Goal: Task Accomplishment & Management: Manage account settings

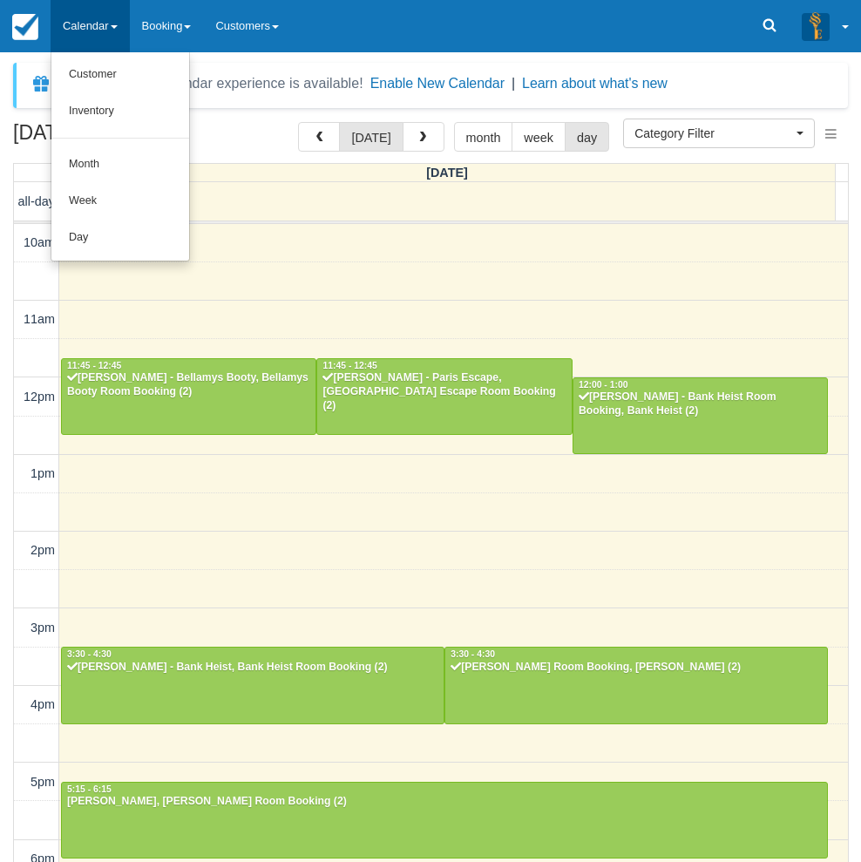
select select
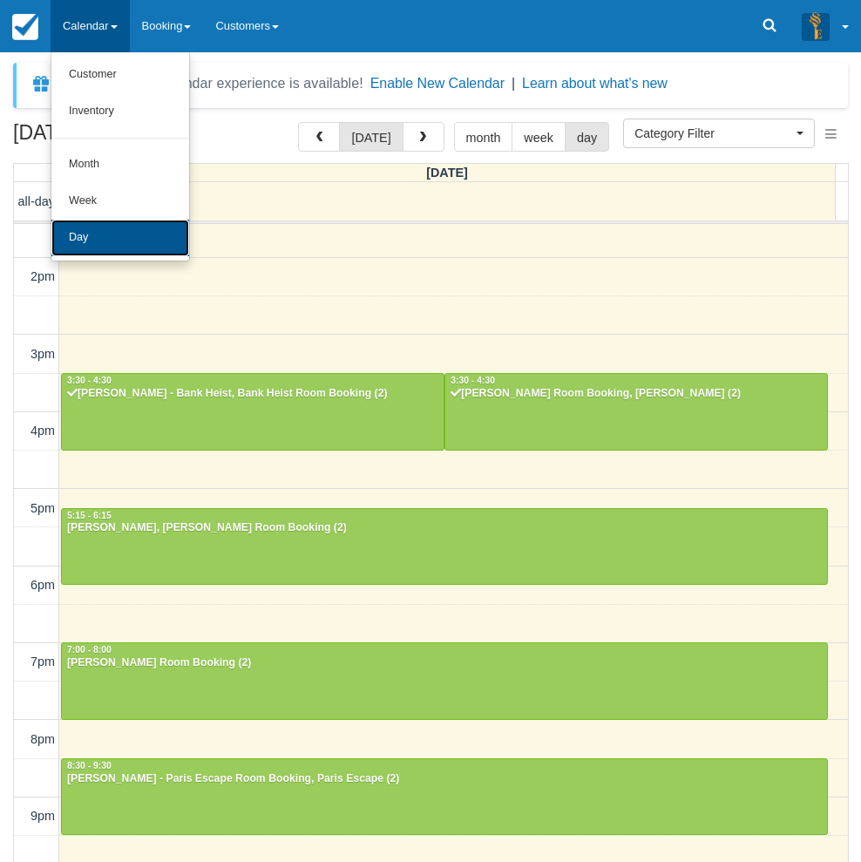
click at [107, 249] on link "Day" at bounding box center [120, 238] width 138 height 37
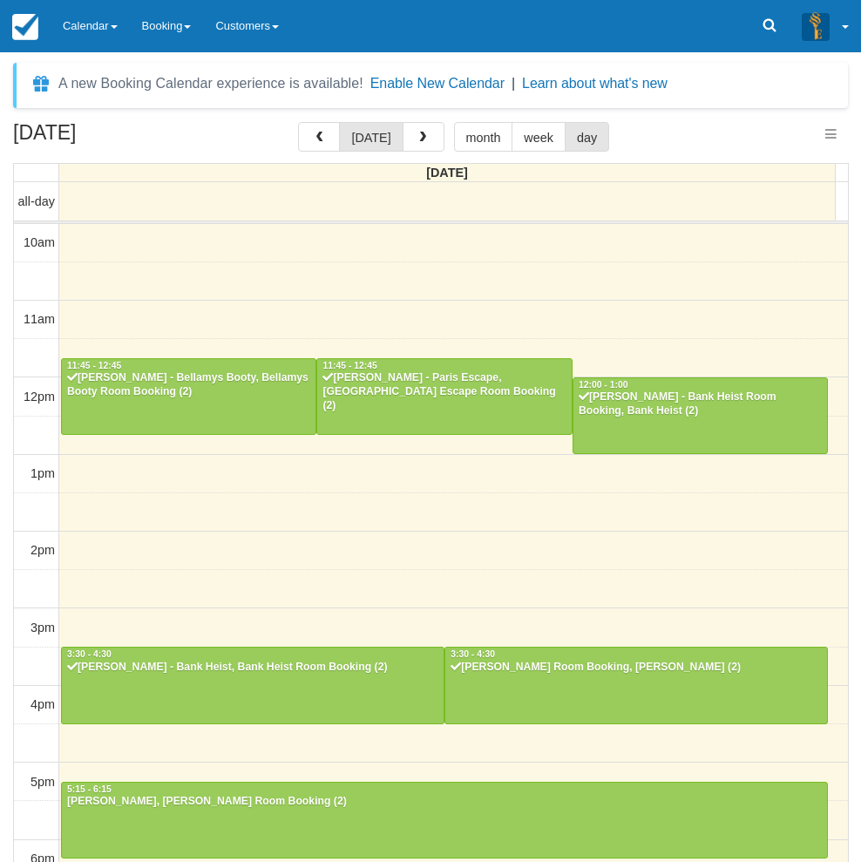
select select
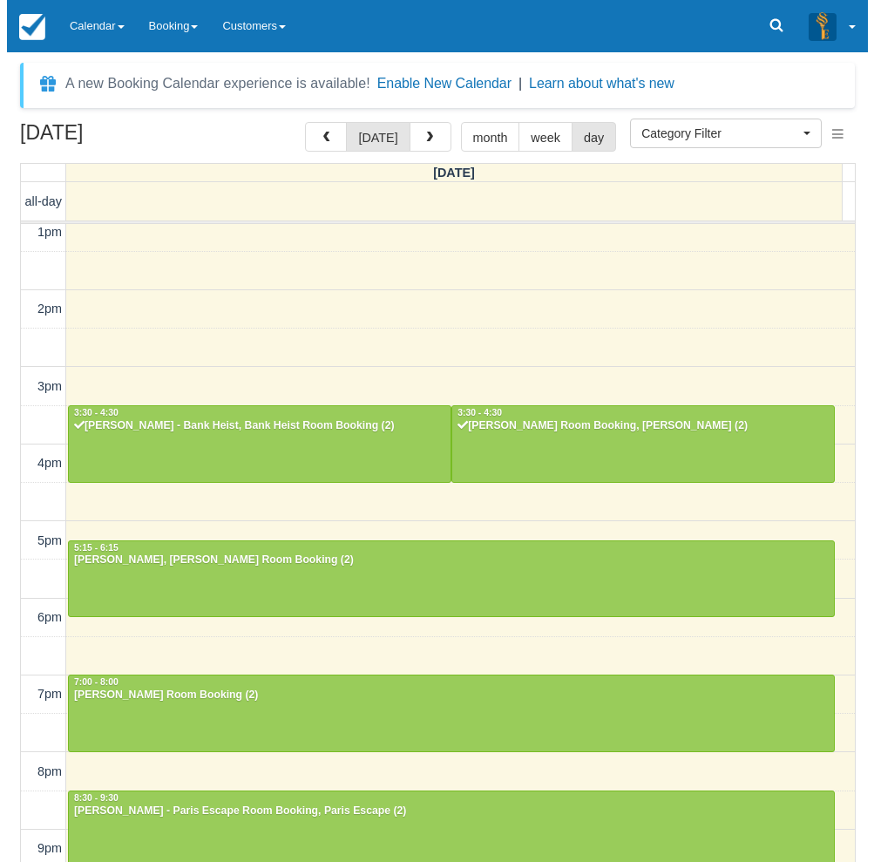
scroll to position [273, 0]
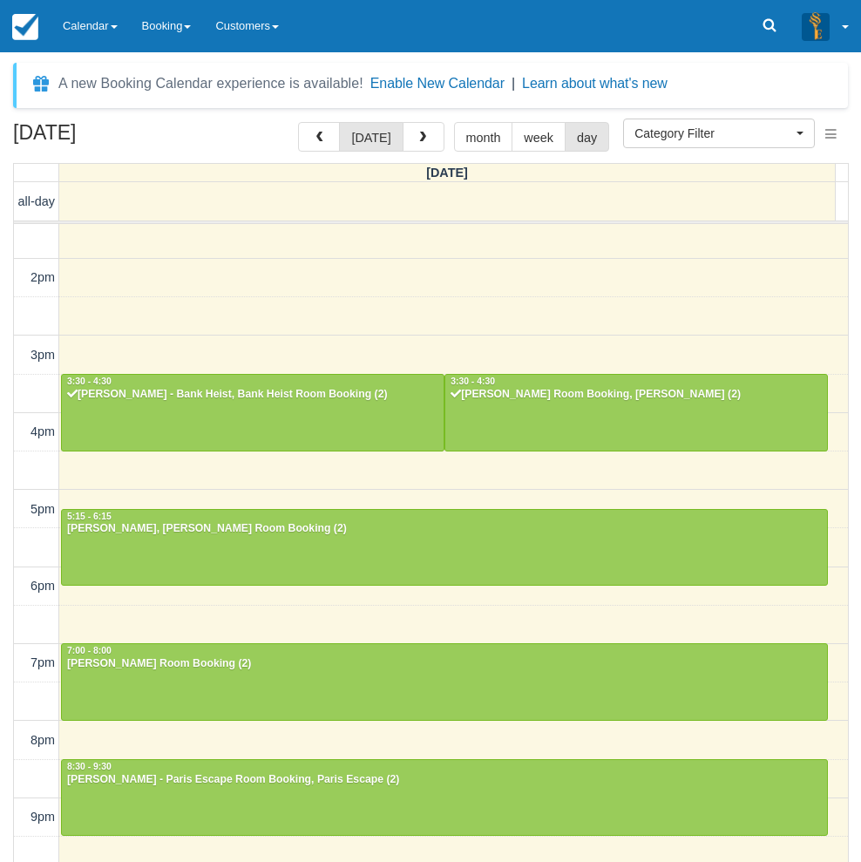
click at [2, 439] on div "[DATE] [DATE] month week day [DATE] all-day 10am 11am 12pm 1pm 2pm 3pm 4pm 5pm …" at bounding box center [430, 517] width 861 height 791
click at [420, 134] on span "button" at bounding box center [423, 138] width 12 height 12
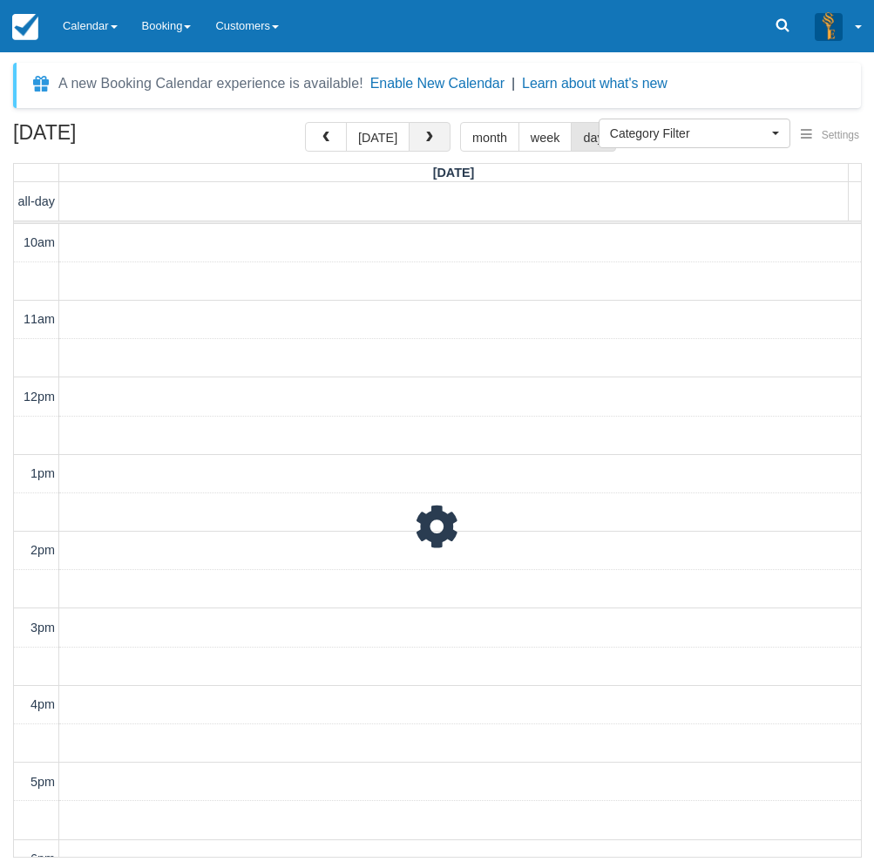
scroll to position [329, 0]
click at [424, 134] on span "button" at bounding box center [430, 138] width 12 height 12
click at [424, 143] on span "button" at bounding box center [430, 138] width 12 height 12
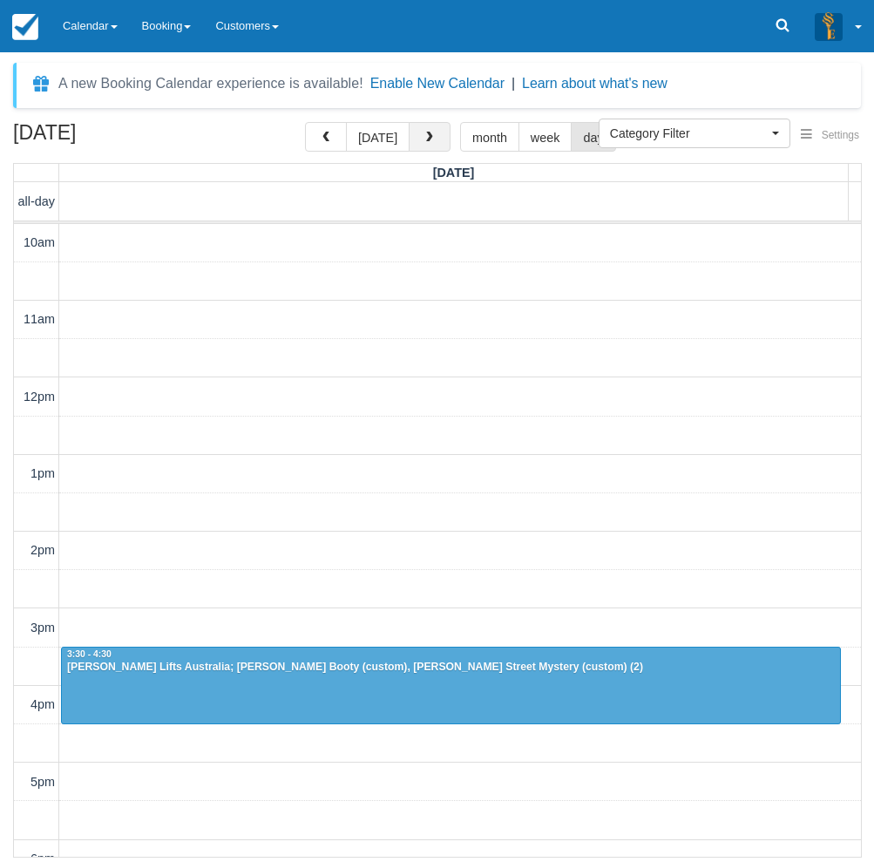
scroll to position [329, 0]
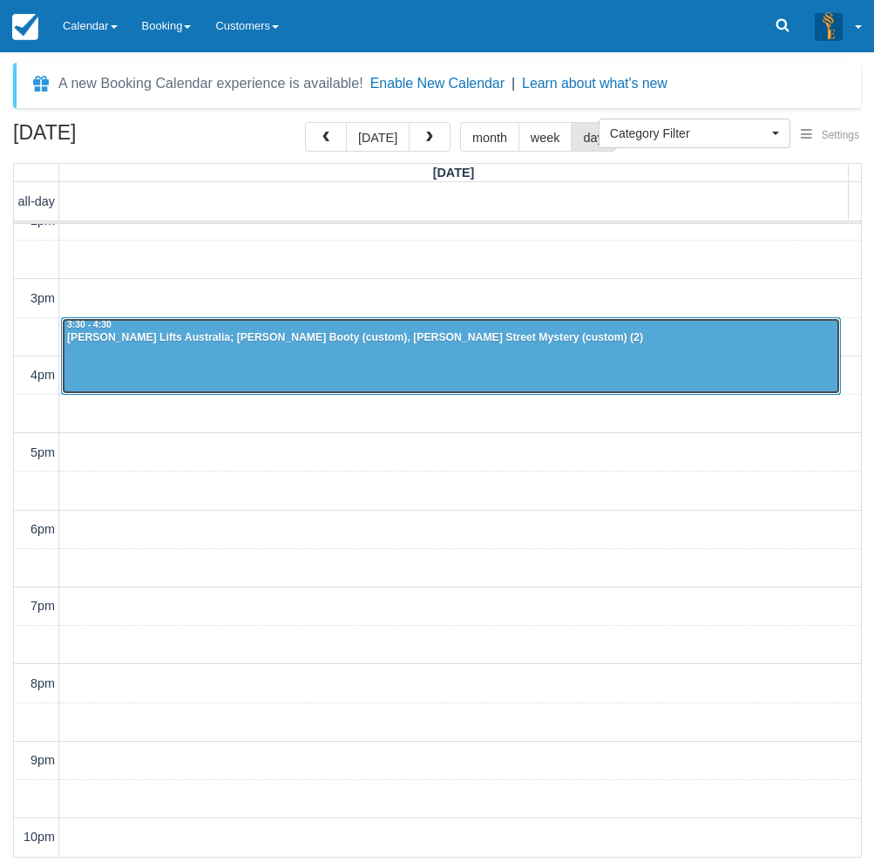
click at [327, 357] on div at bounding box center [451, 355] width 778 height 75
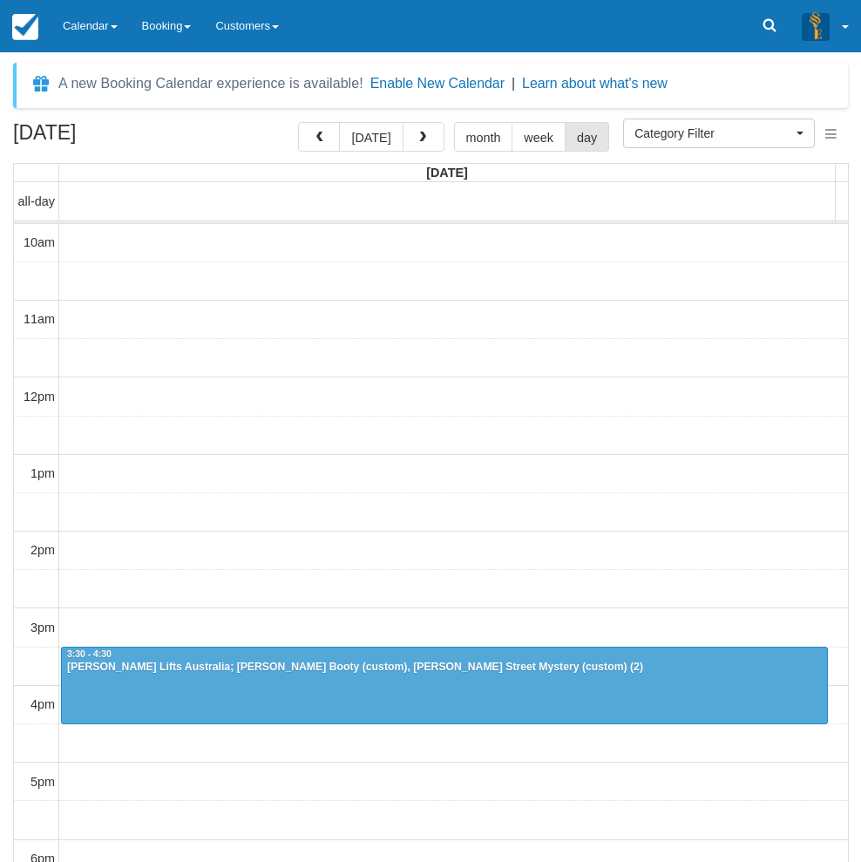
select select
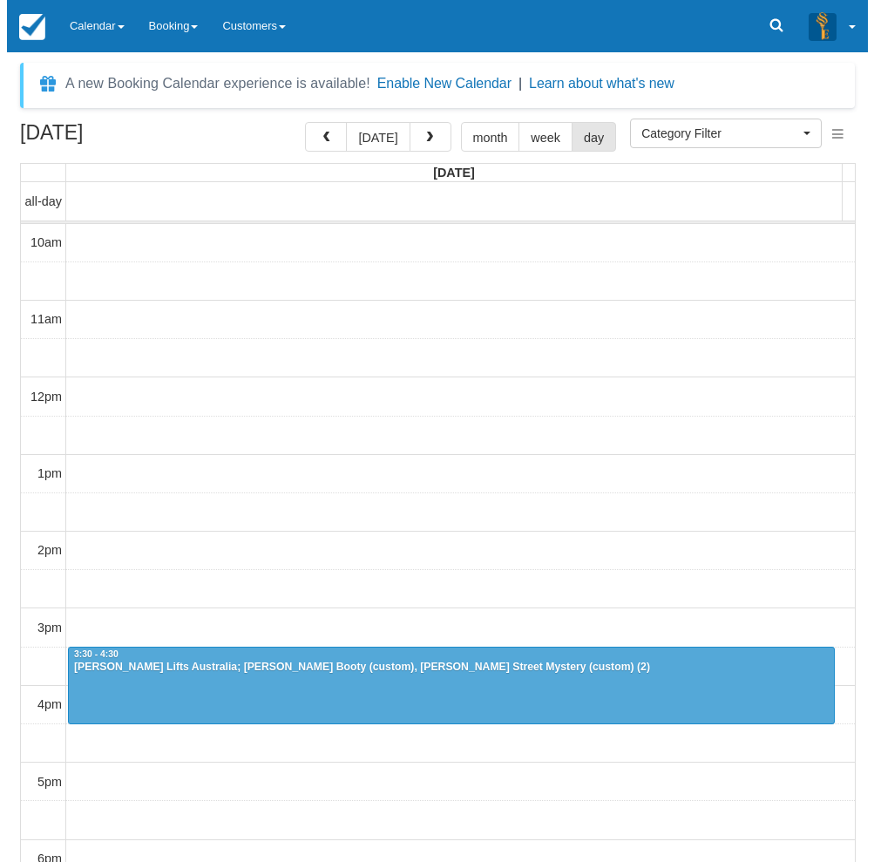
scroll to position [274, 0]
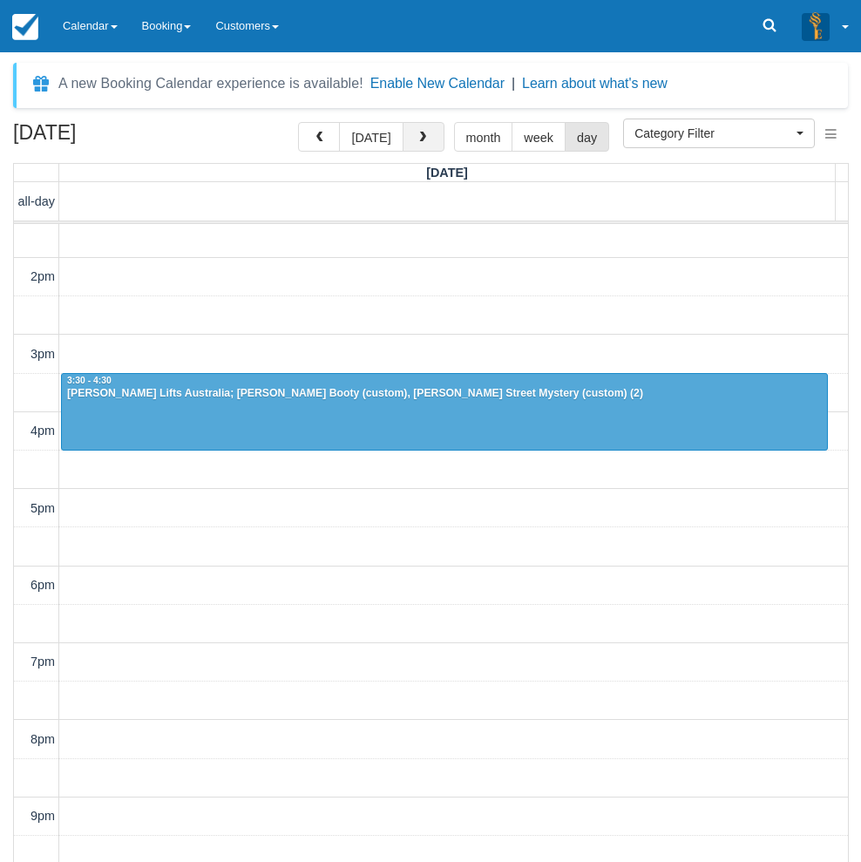
click at [418, 138] on span "button" at bounding box center [423, 138] width 12 height 12
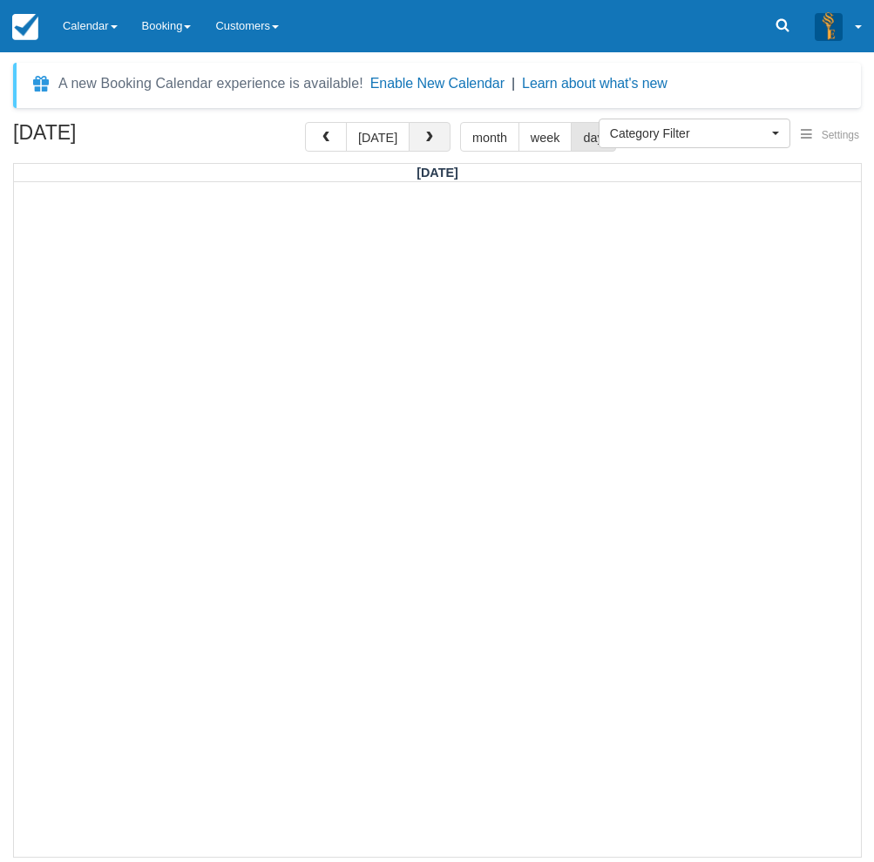
click at [438, 127] on button "button" at bounding box center [430, 137] width 42 height 30
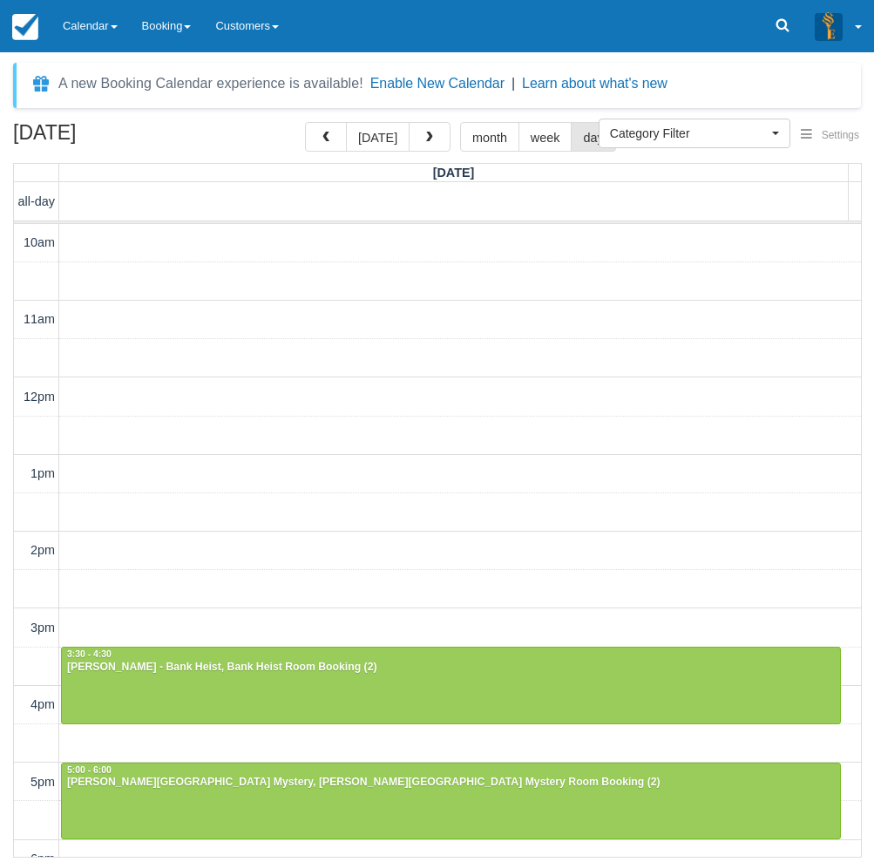
scroll to position [329, 0]
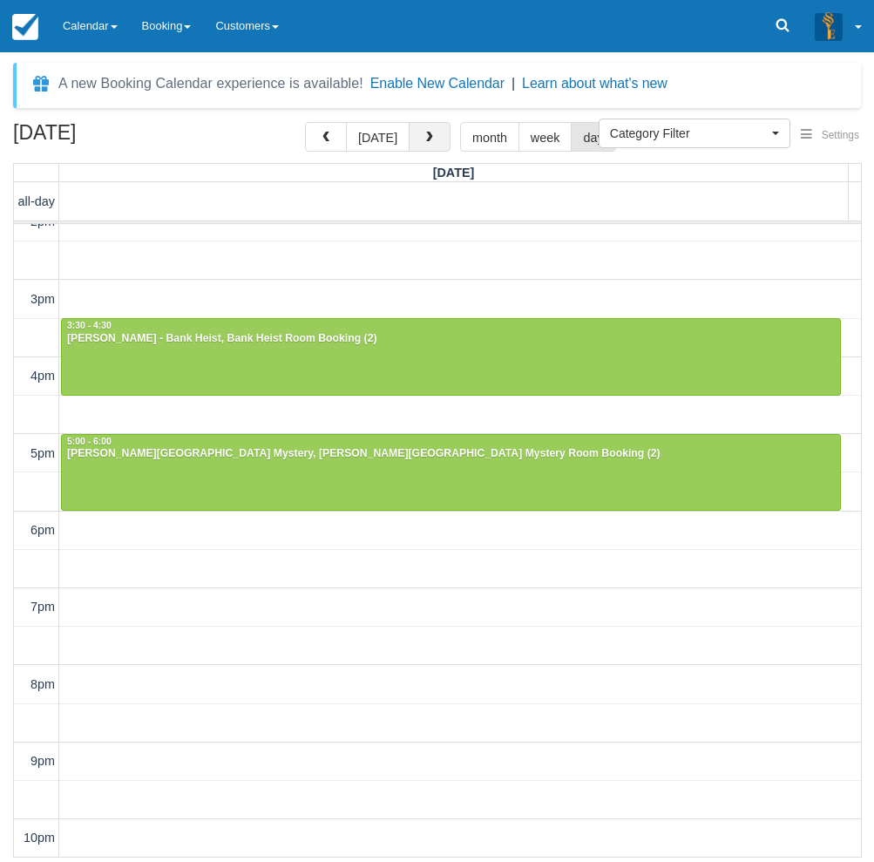
click at [424, 139] on span "button" at bounding box center [430, 138] width 12 height 12
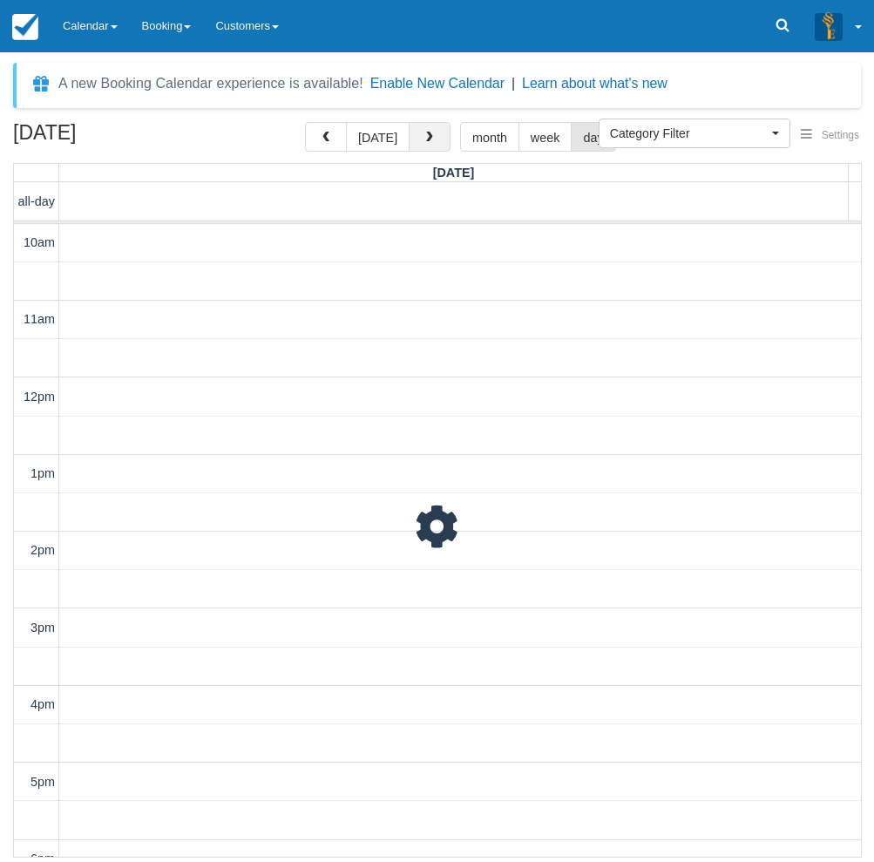
scroll to position [329, 0]
click at [354, 132] on button "[DATE]" at bounding box center [378, 137] width 64 height 30
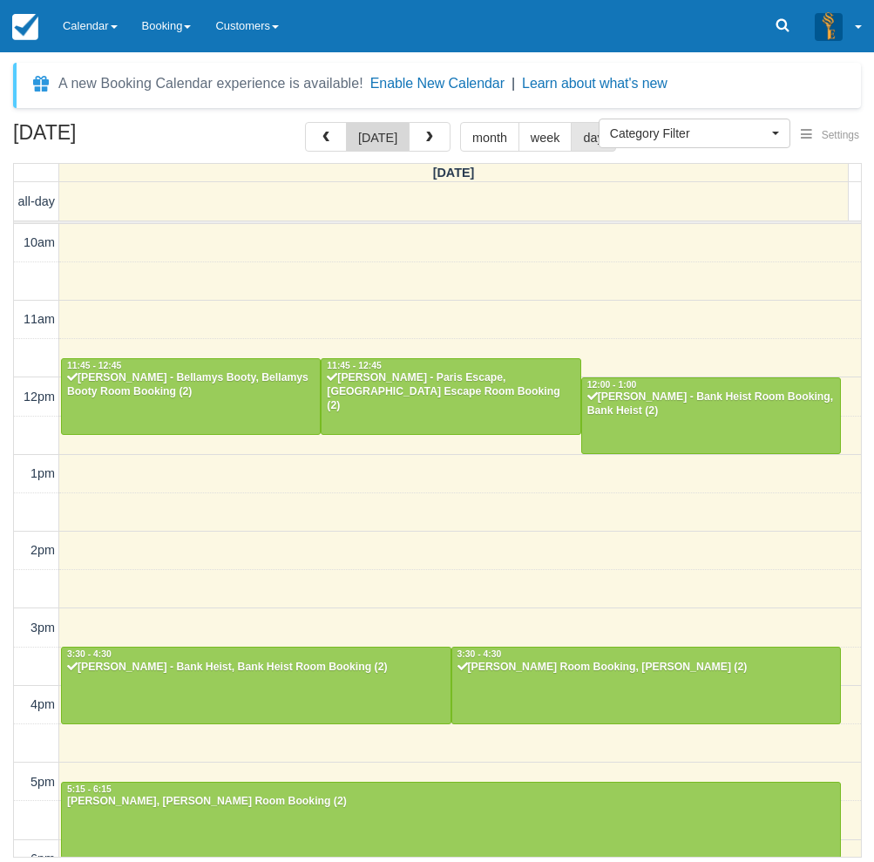
scroll to position [329, 0]
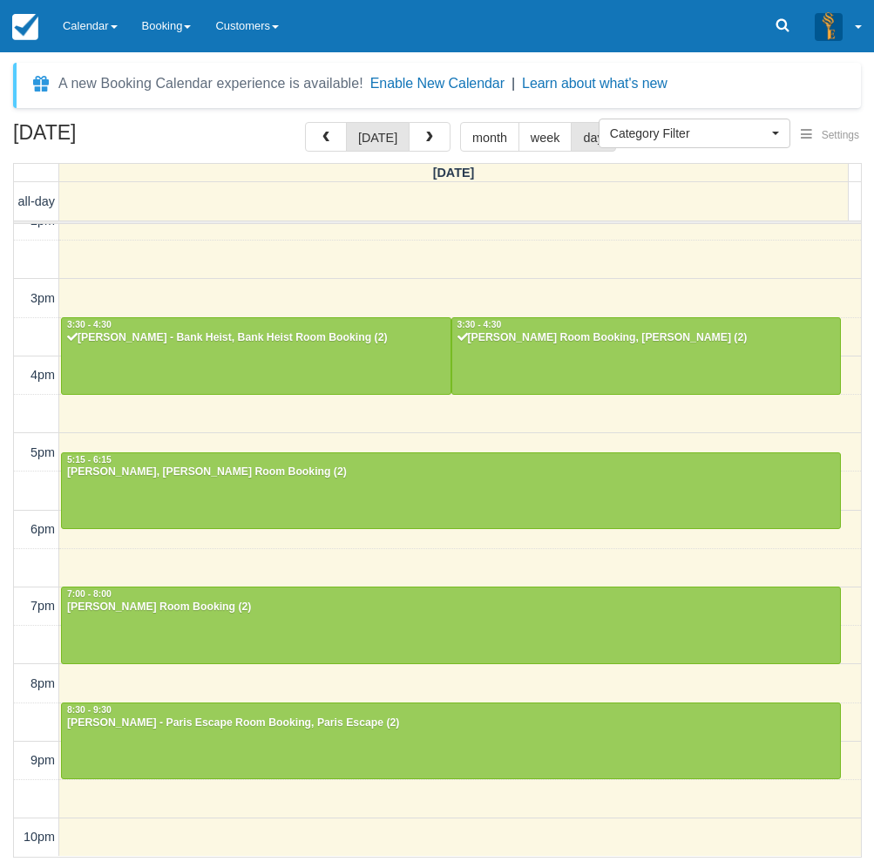
drag, startPoint x: 1, startPoint y: 653, endPoint x: 6, endPoint y: 645, distance: 9.4
click at [1, 653] on div "September 13, 2025 today month week day Saturday all-day 10am 11am 12pm 1pm 2pm…" at bounding box center [437, 490] width 874 height 736
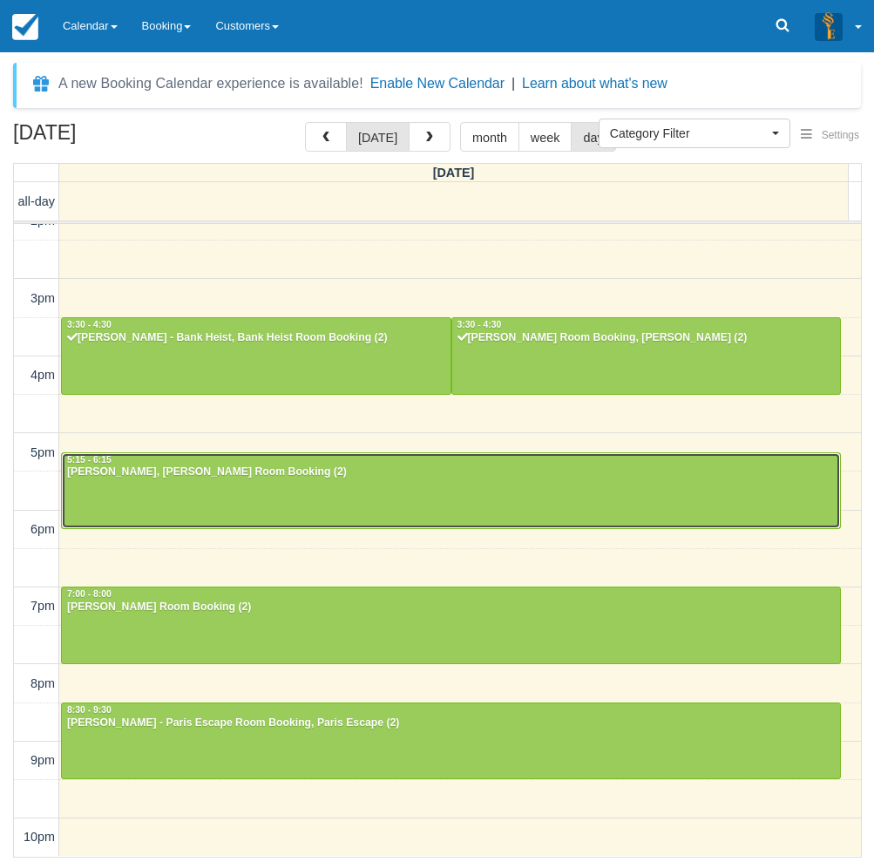
click at [353, 485] on div at bounding box center [451, 490] width 778 height 75
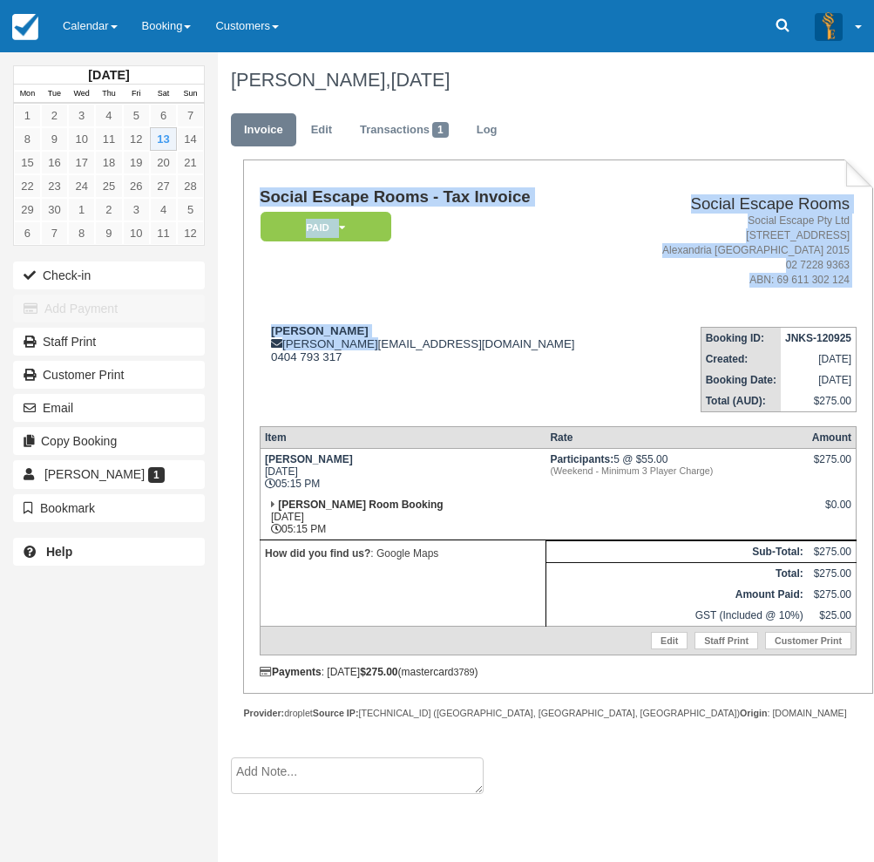
drag, startPoint x: 357, startPoint y: 338, endPoint x: 277, endPoint y: 322, distance: 81.7
click at [264, 327] on div "Adam Cieply [EMAIL_ADDRESS][DOMAIN_NAME] 0404 793 317" at bounding box center [442, 343] width 364 height 39
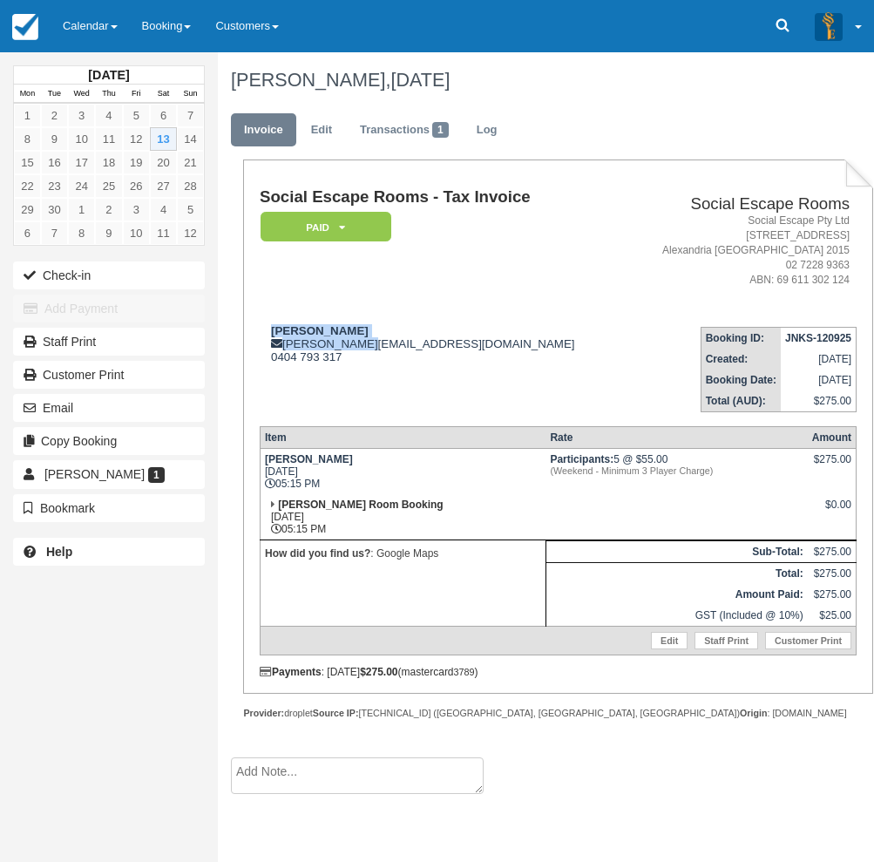
click at [278, 322] on td "Adam Cieply cieply.a@gmail.com 0404 793 317" at bounding box center [442, 362] width 364 height 99
drag, startPoint x: 267, startPoint y: 325, endPoint x: 357, endPoint y: 323, distance: 90.7
click at [357, 324] on div "Adam Cieply cieply.a@gmail.com 0404 793 317" at bounding box center [442, 343] width 364 height 39
copy strong "Adam Cieply"
click at [456, 337] on div "Adam Cieply cieply.a@gmail.com 0404 793 317" at bounding box center [442, 343] width 364 height 39
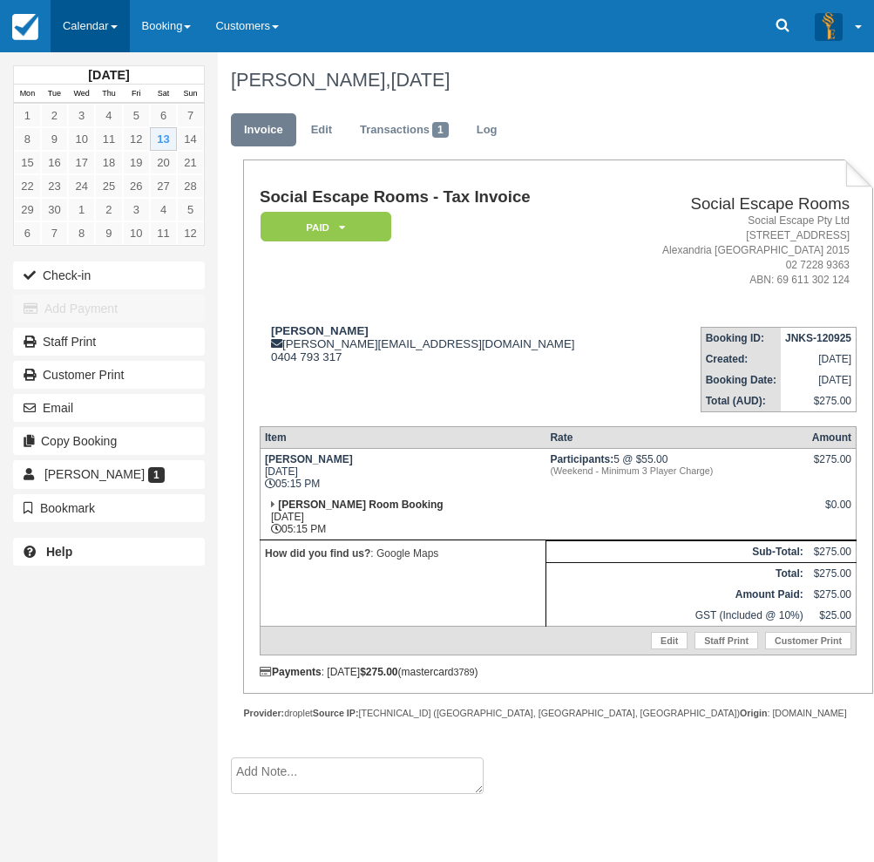
click at [89, 20] on link "Calendar" at bounding box center [90, 26] width 79 height 52
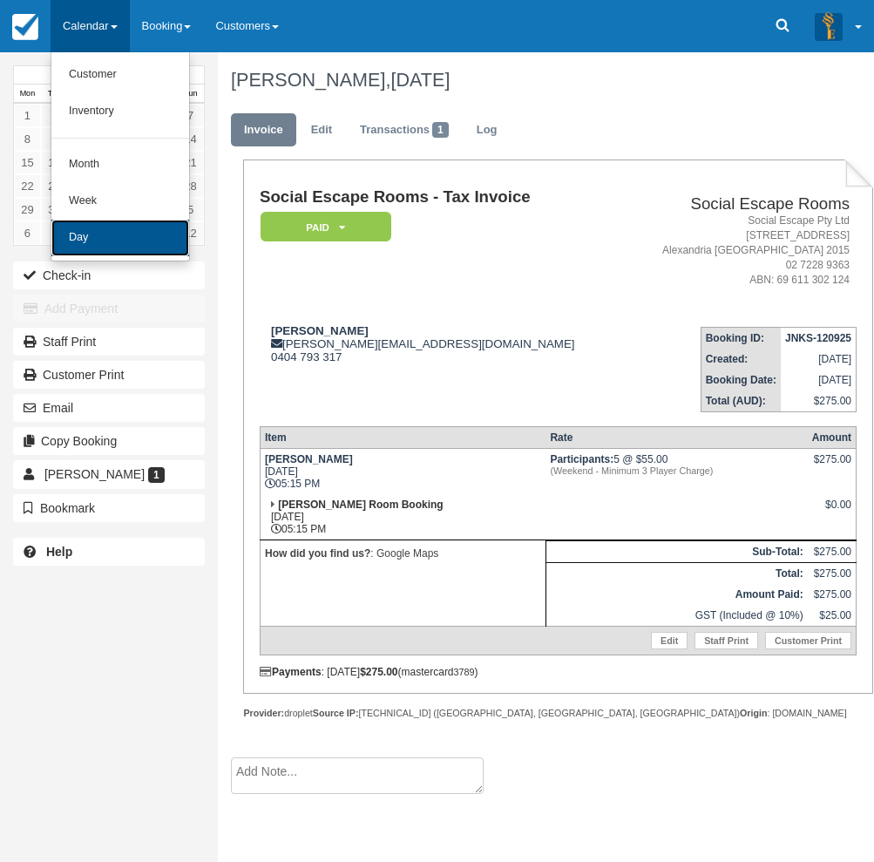
click at [108, 235] on link "Day" at bounding box center [120, 238] width 138 height 37
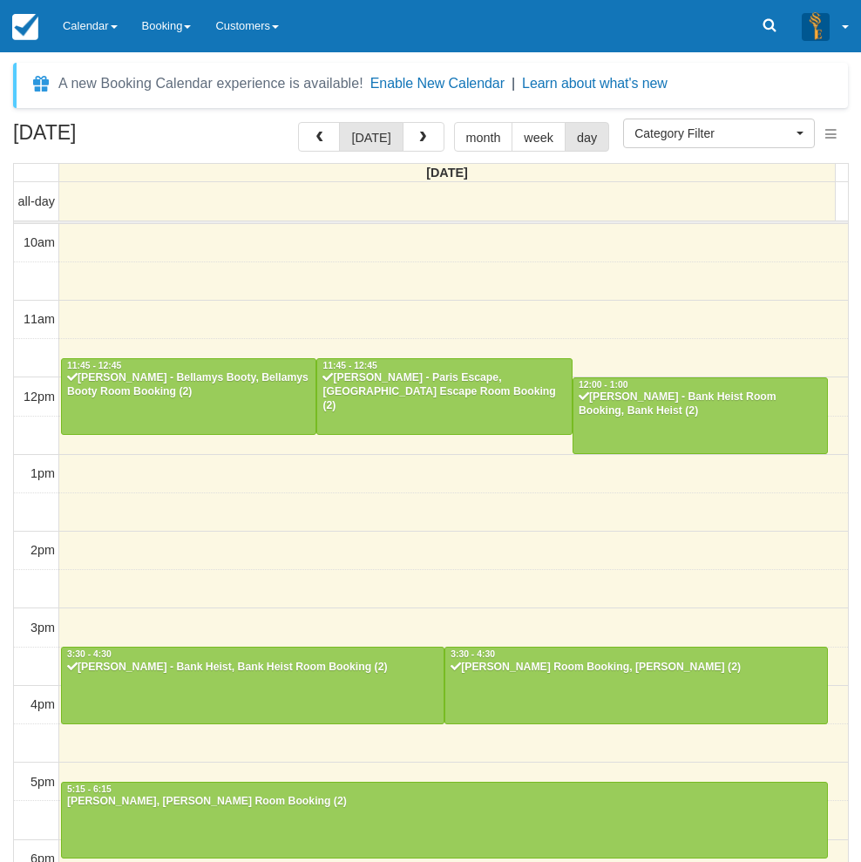
select select
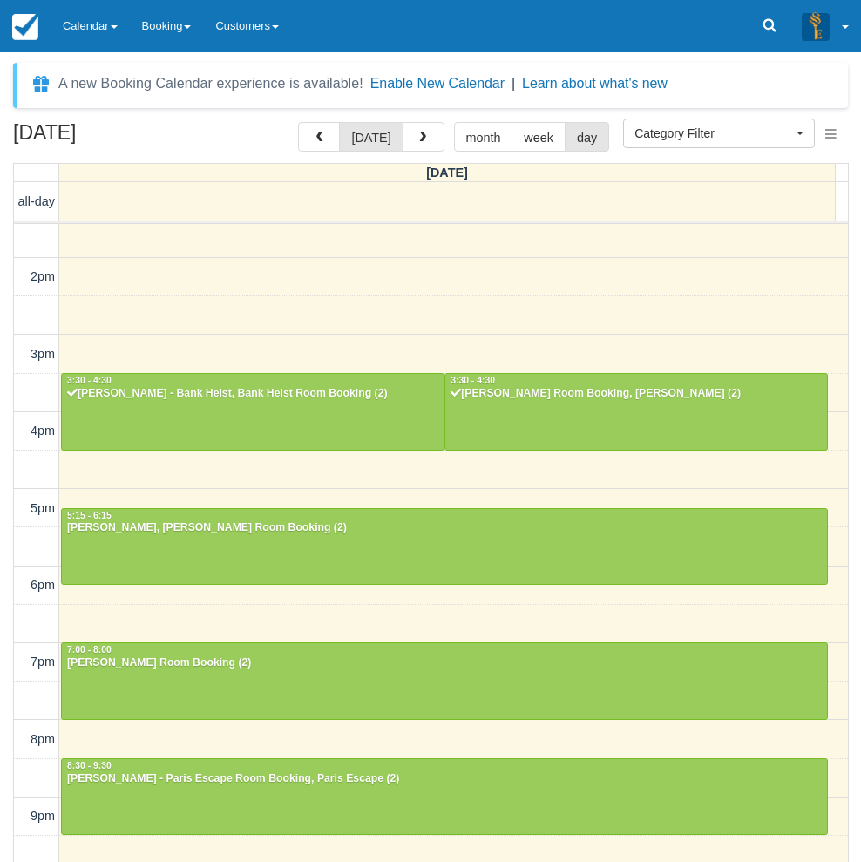
scroll to position [273, 0]
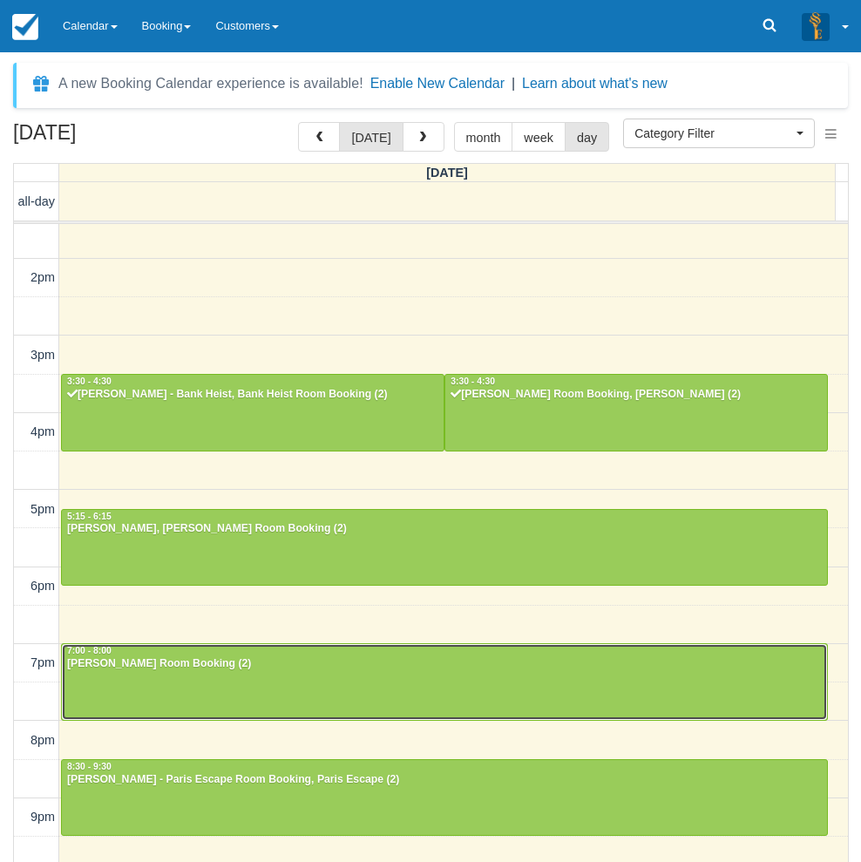
click at [214, 682] on div at bounding box center [444, 681] width 765 height 75
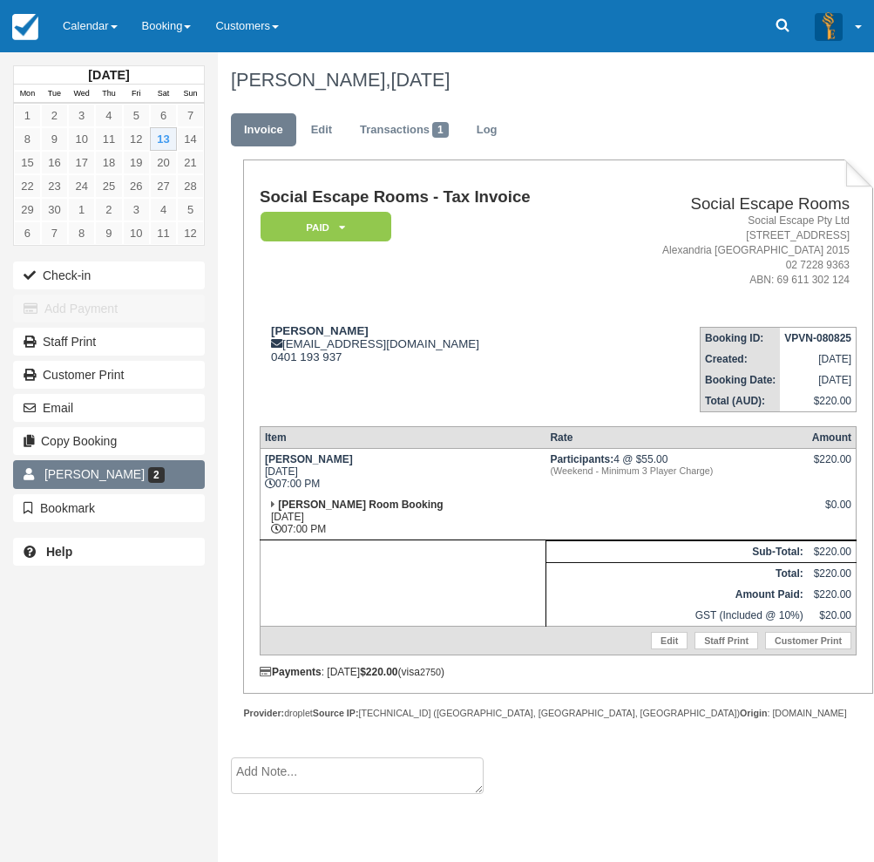
click at [160, 477] on span "2" at bounding box center [156, 475] width 17 height 16
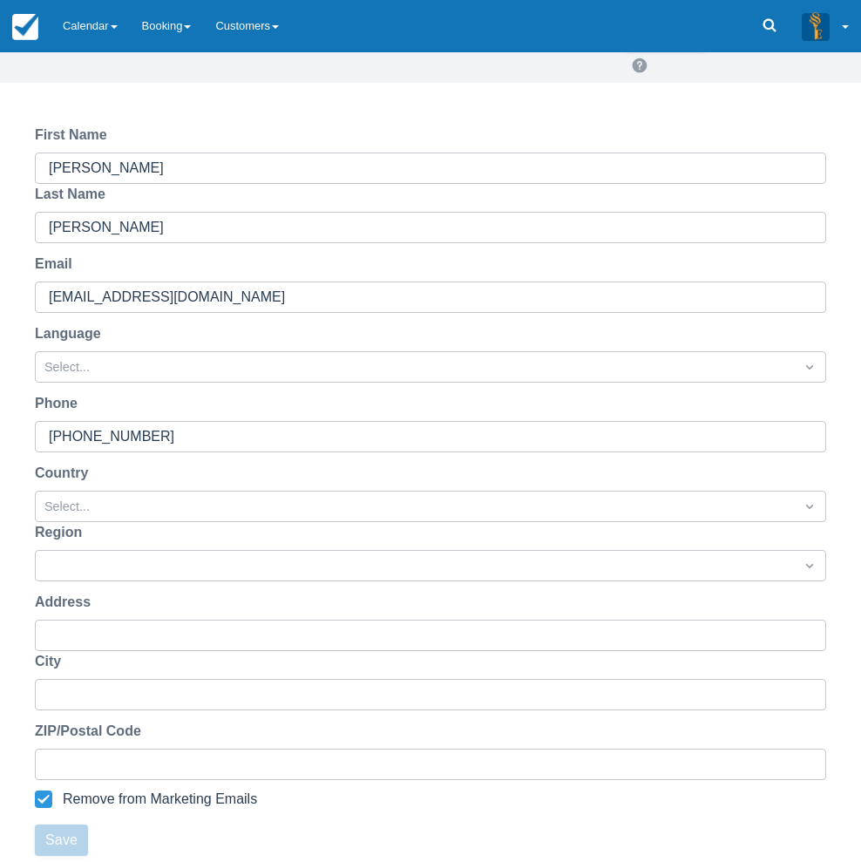
scroll to position [253, 0]
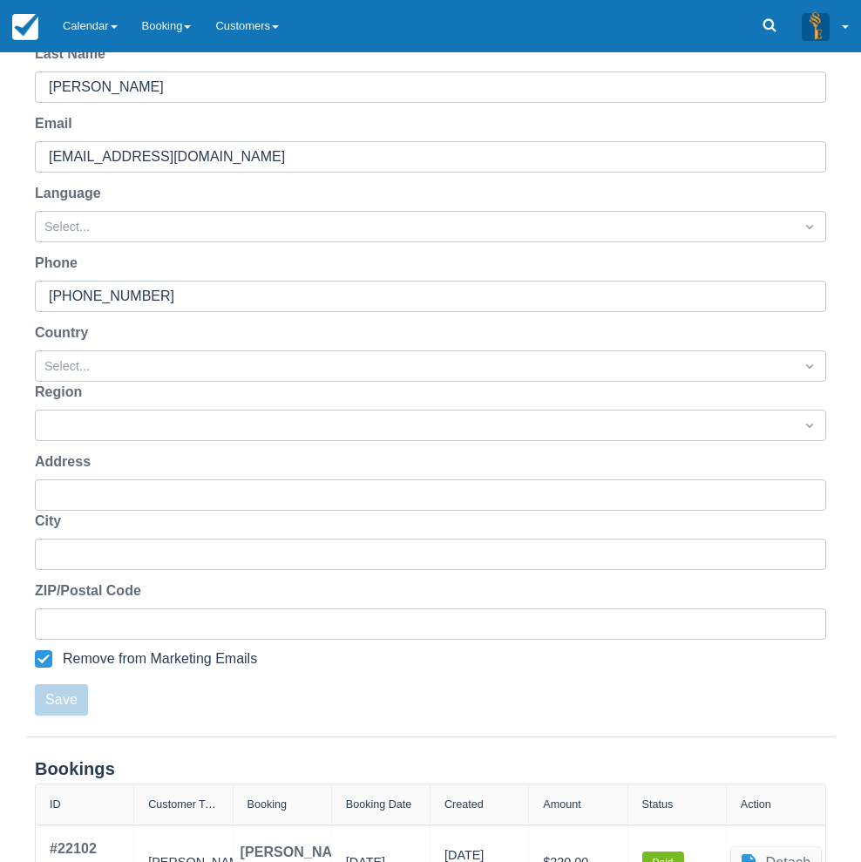
scroll to position [340, 0]
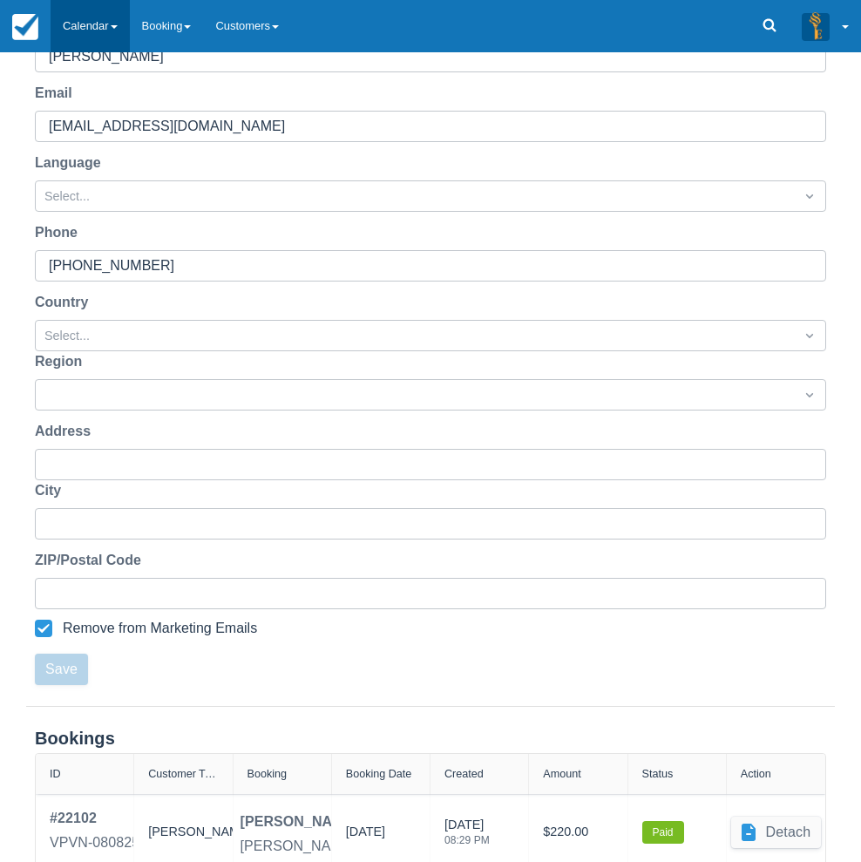
click at [117, 32] on link "Calendar" at bounding box center [90, 26] width 79 height 52
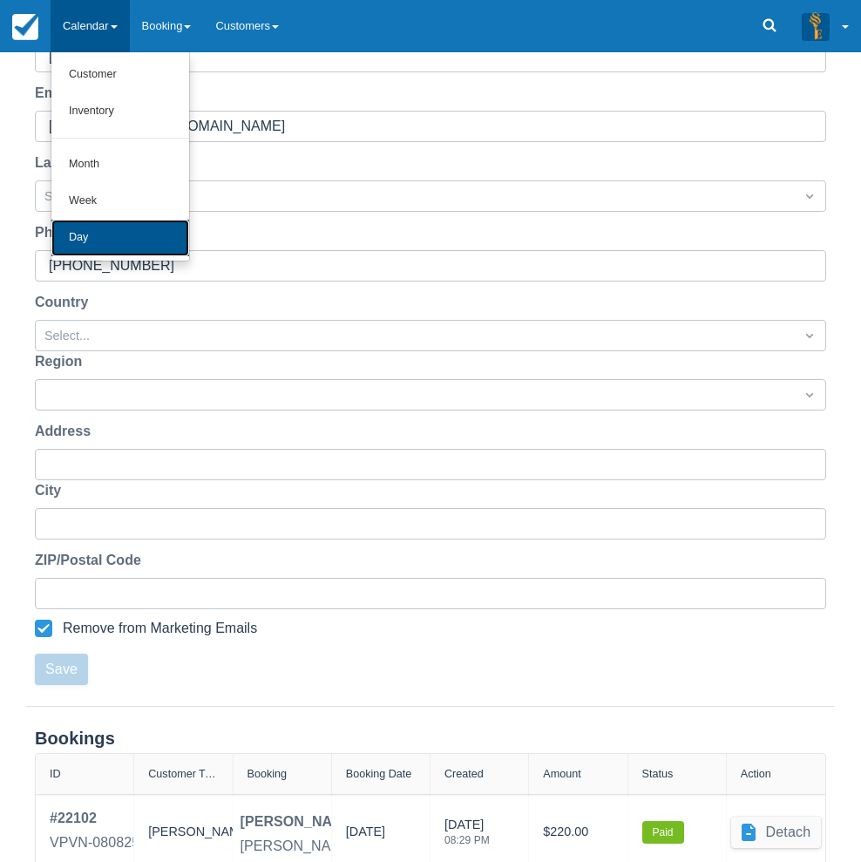
click at [89, 234] on link "Day" at bounding box center [120, 238] width 138 height 37
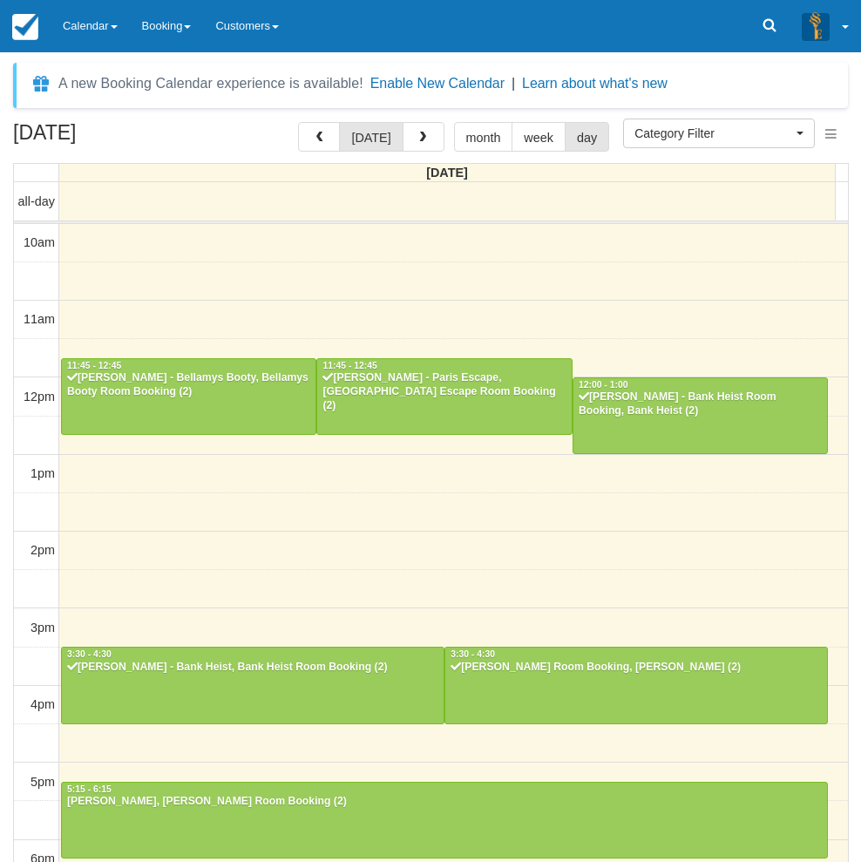
select select
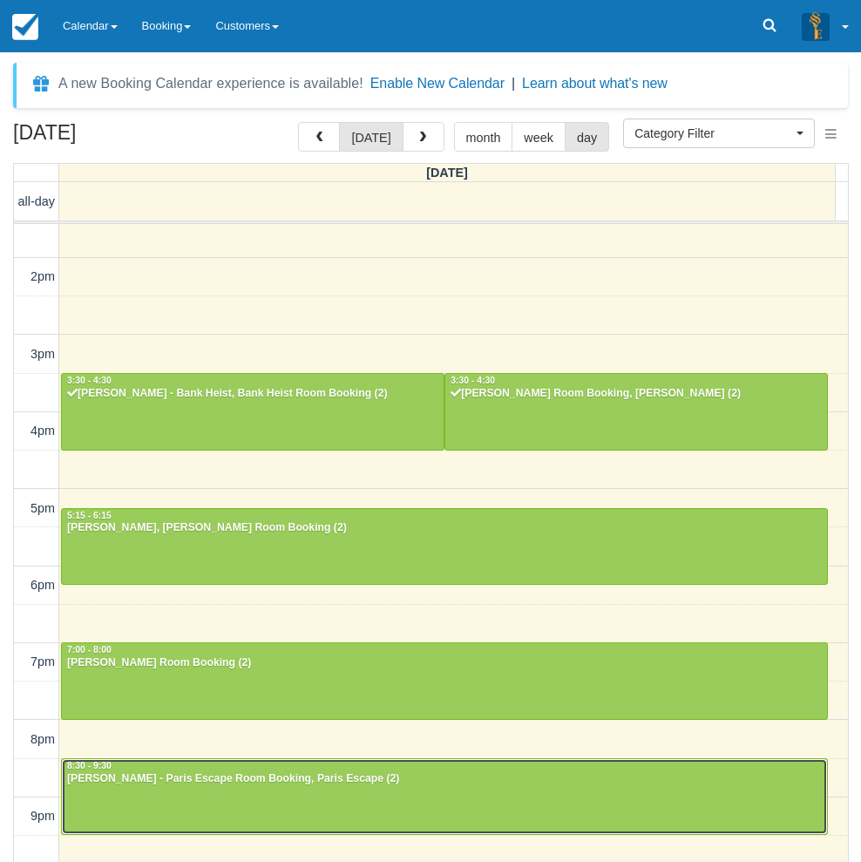
click at [302, 802] on div at bounding box center [444, 796] width 765 height 75
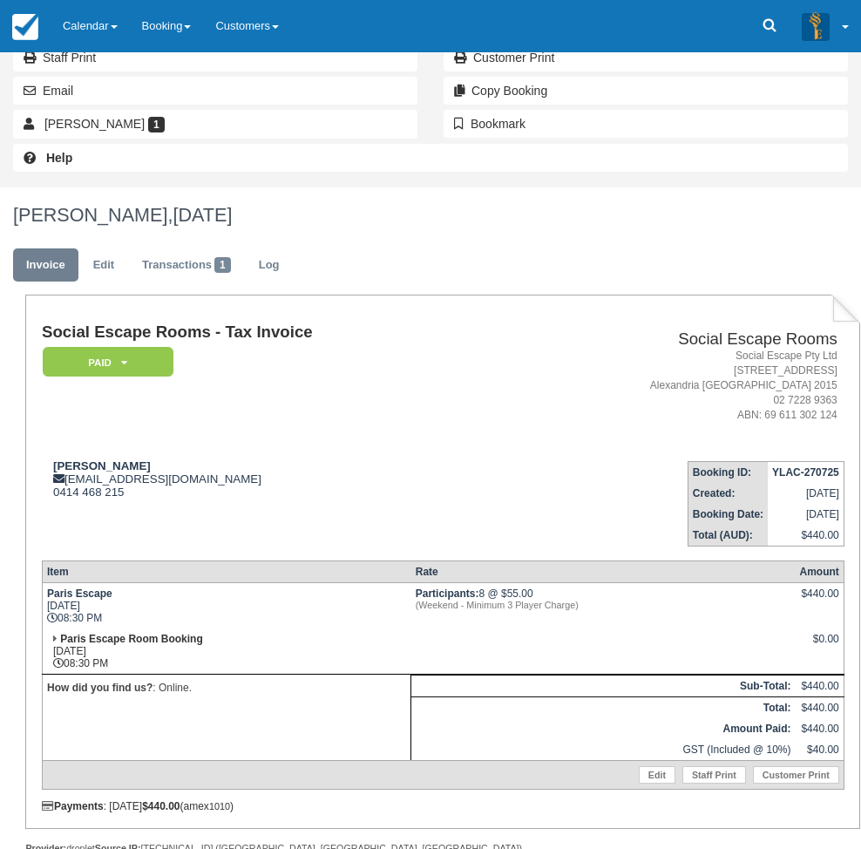
scroll to position [0, 3]
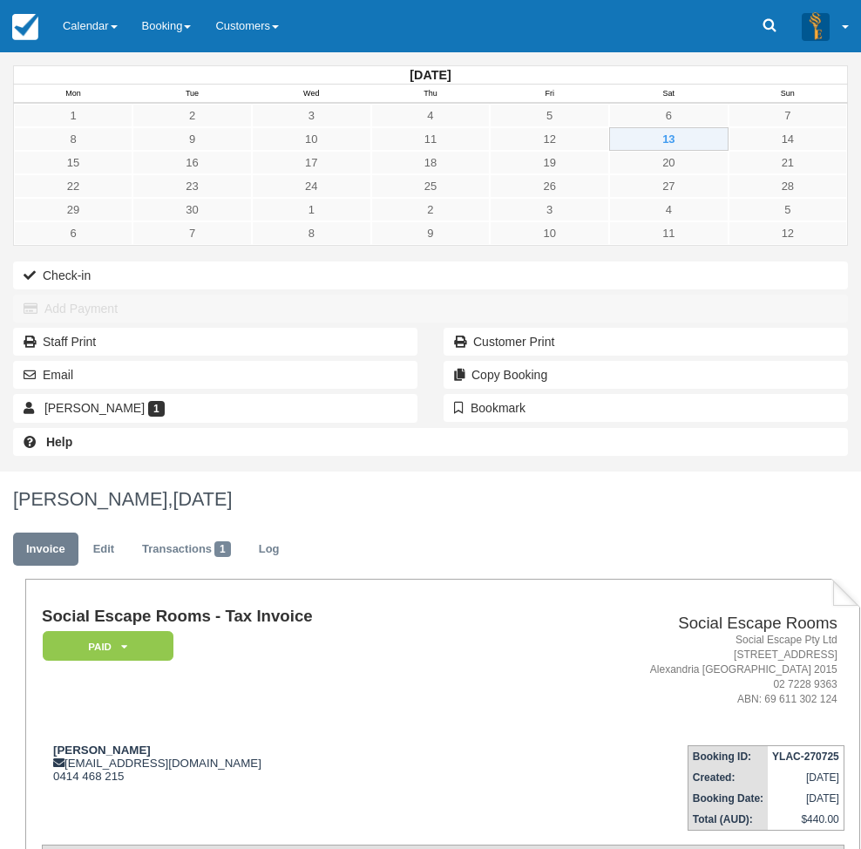
drag, startPoint x: 388, startPoint y: 667, endPoint x: 465, endPoint y: 394, distance: 283.6
